Goal: Task Accomplishment & Management: Use online tool/utility

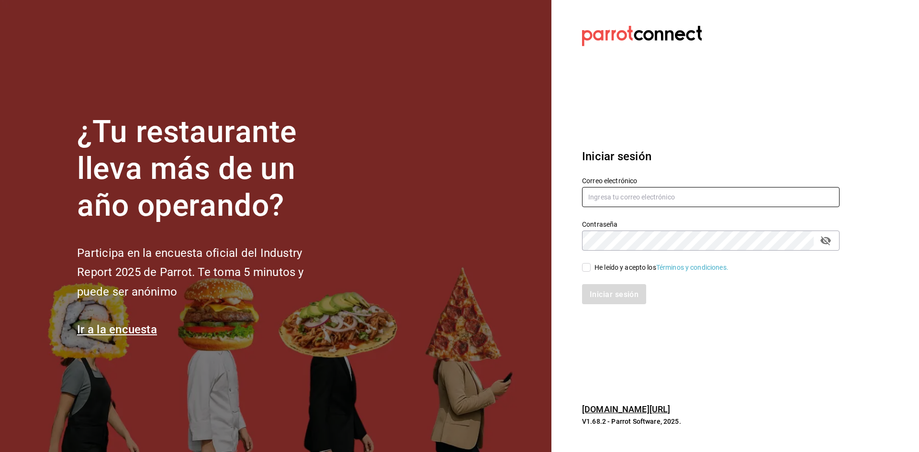
type input "[EMAIL_ADDRESS][DOMAIN_NAME]"
click at [585, 270] on input "He leído y acepto los Términos y condiciones." at bounding box center [586, 267] width 9 height 9
checkbox input "true"
click at [611, 302] on button "Iniciar sesión" at bounding box center [614, 294] width 65 height 20
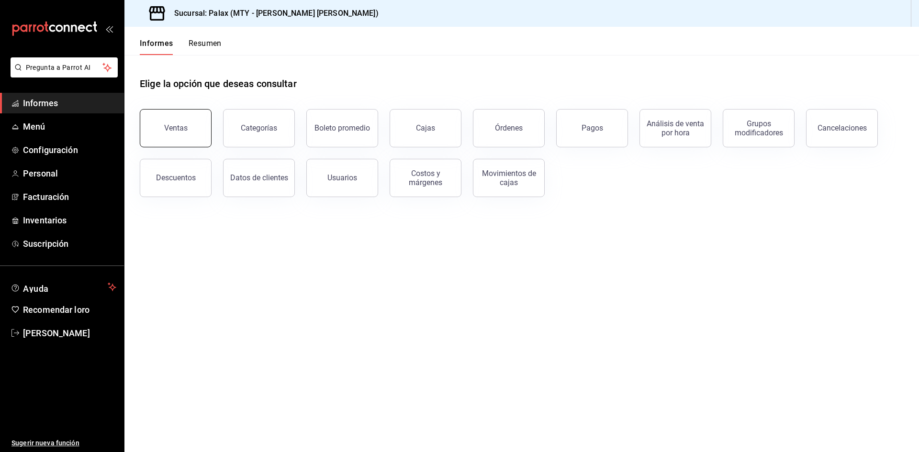
click at [178, 125] on font "Ventas" at bounding box center [175, 127] width 23 height 9
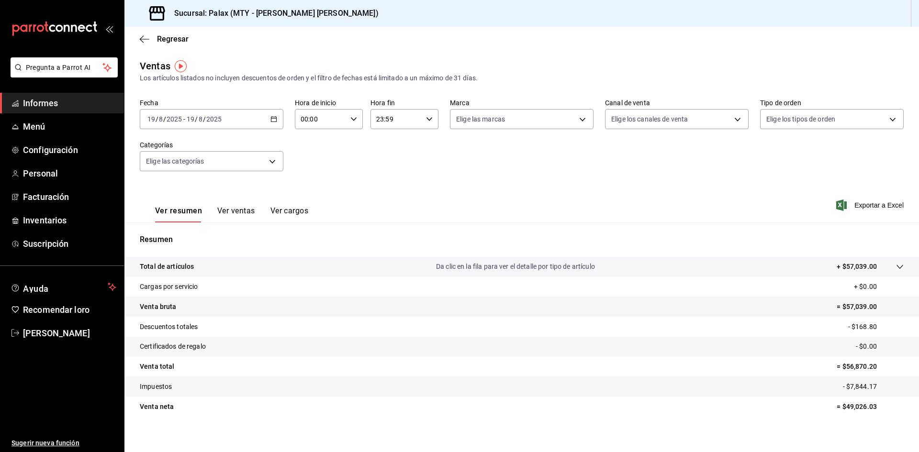
click at [275, 119] on \(Stroke\) "button" at bounding box center [274, 119] width 6 height 5
click at [202, 234] on span "Rango de fechas" at bounding box center [185, 234] width 74 height 10
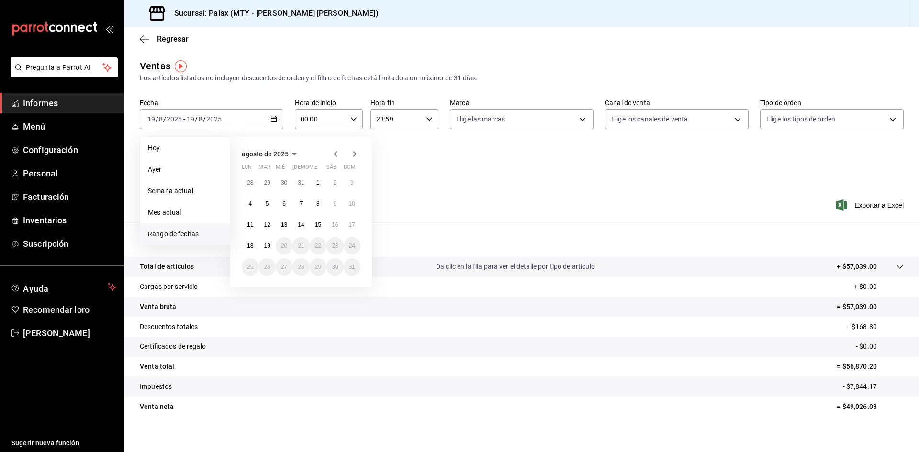
click at [320, 182] on button "1" at bounding box center [318, 182] width 17 height 17
click at [248, 248] on font "18" at bounding box center [250, 246] width 6 height 7
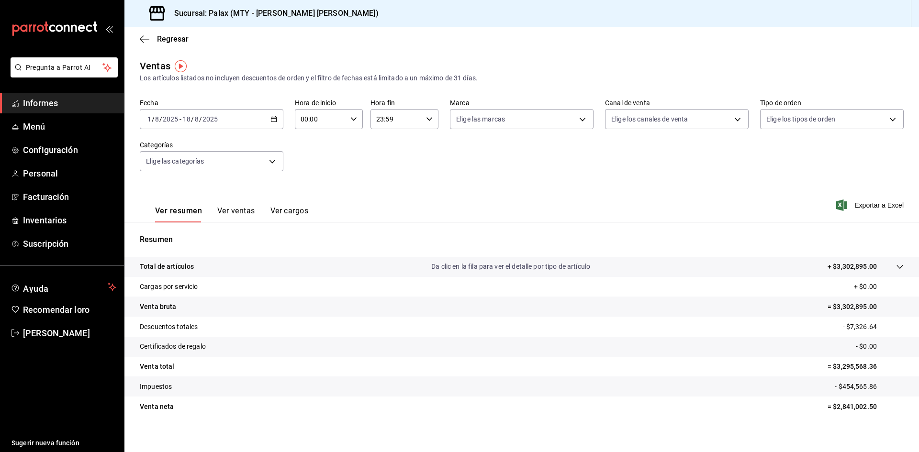
click at [270, 120] on icon "button" at bounding box center [273, 119] width 7 height 7
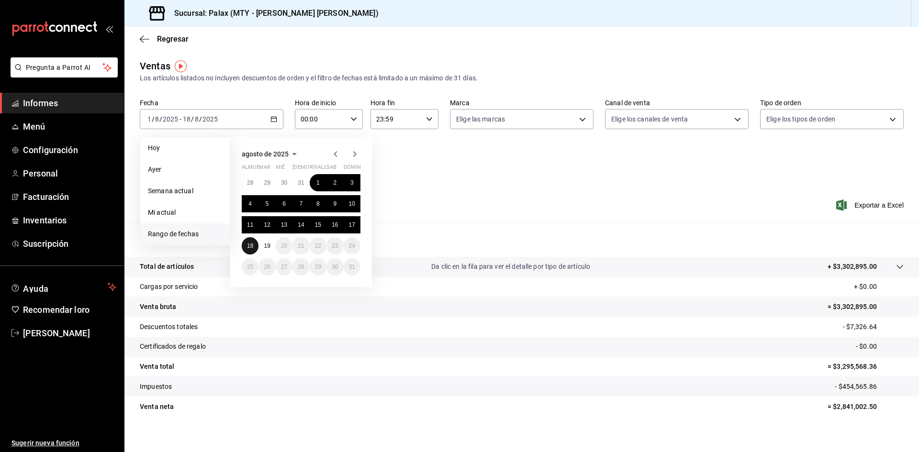
click at [246, 247] on button "18" at bounding box center [250, 245] width 17 height 17
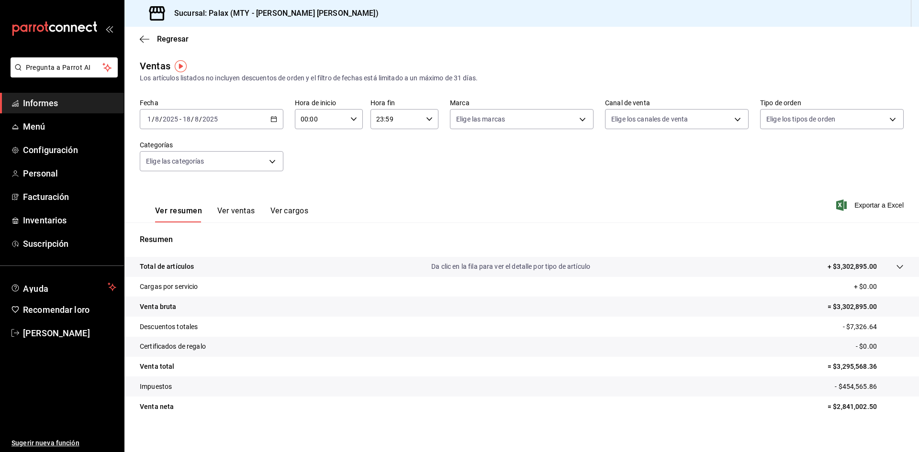
drag, startPoint x: 414, startPoint y: 216, endPoint x: 402, endPoint y: 222, distance: 12.8
click at [410, 219] on div "Ver resumen Ver ventas Ver cargos Exportar a Excel" at bounding box center [521, 203] width 795 height 40
click at [311, 118] on input "00:00" at bounding box center [321, 119] width 52 height 19
click at [313, 180] on button "06" at bounding box center [310, 185] width 30 height 19
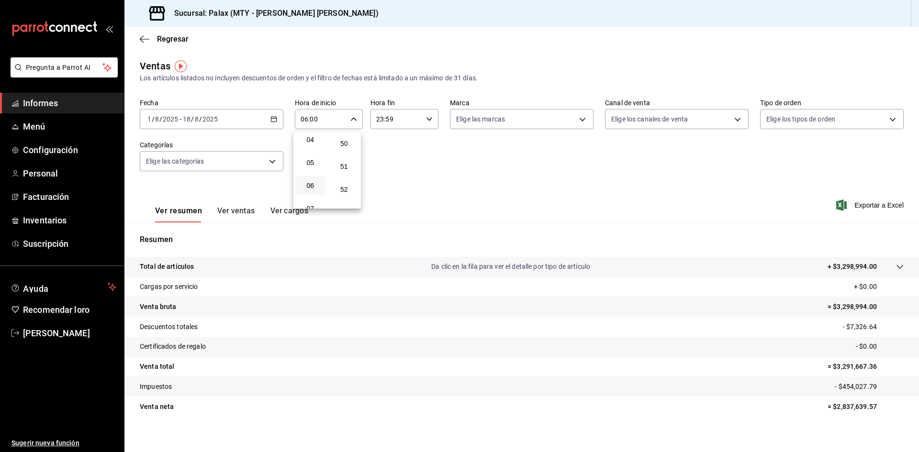
scroll to position [1302, 0]
click at [347, 196] on font "59" at bounding box center [344, 197] width 8 height 8
type input "06:59"
click at [401, 123] on div at bounding box center [459, 226] width 919 height 452
click at [394, 122] on input "23:59" at bounding box center [396, 119] width 52 height 19
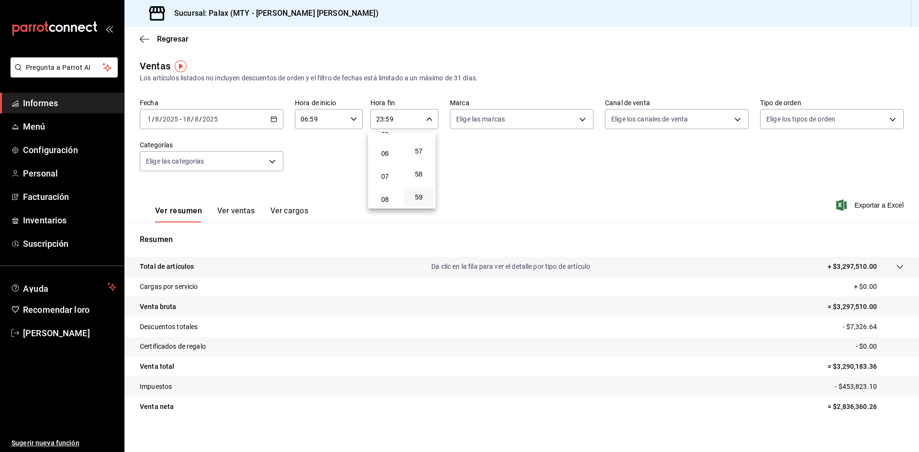
scroll to position [144, 0]
click at [384, 161] on font "07" at bounding box center [385, 161] width 8 height 8
drag, startPoint x: 426, startPoint y: 166, endPoint x: 444, endPoint y: 153, distance: 22.2
click at [426, 167] on span "01" at bounding box center [419, 167] width 19 height 8
type input "07:01"
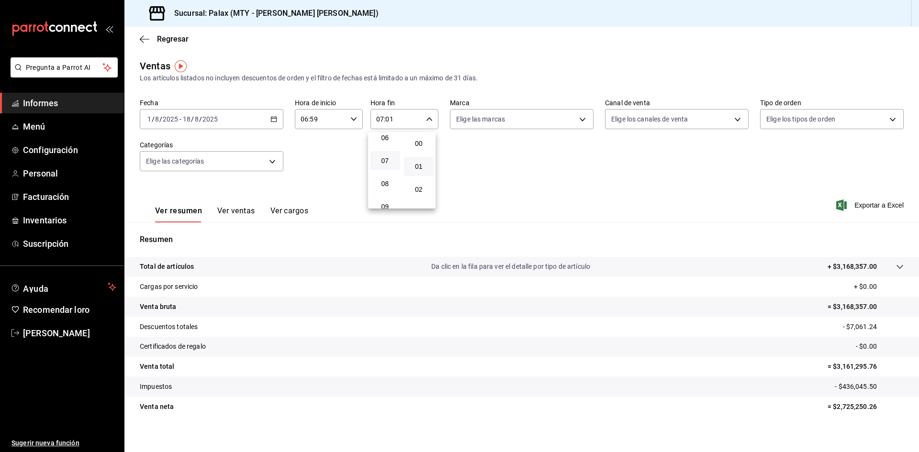
click at [858, 203] on div at bounding box center [459, 226] width 919 height 452
click at [855, 206] on font "Exportar a Excel" at bounding box center [878, 206] width 49 height 8
